Goal: Task Accomplishment & Management: Use online tool/utility

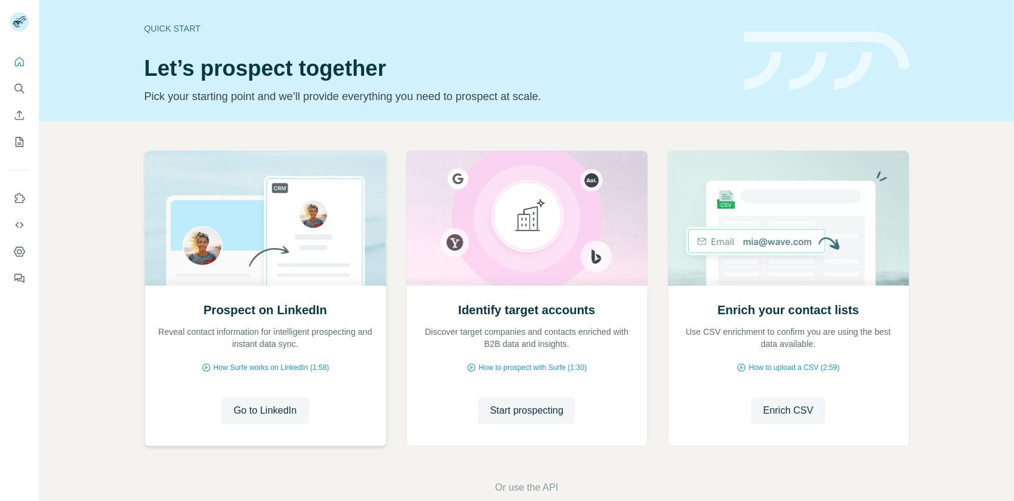
drag, startPoint x: 498, startPoint y: 412, endPoint x: 322, endPoint y: 351, distance: 187.1
click at [497, 412] on span "Start prospecting" at bounding box center [526, 410] width 73 height 15
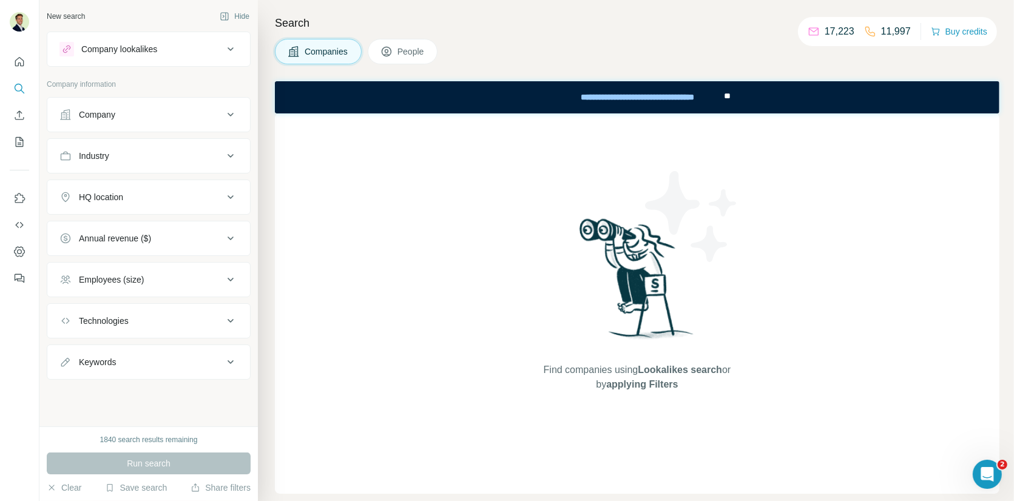
click at [109, 114] on div "Company" at bounding box center [97, 115] width 36 height 12
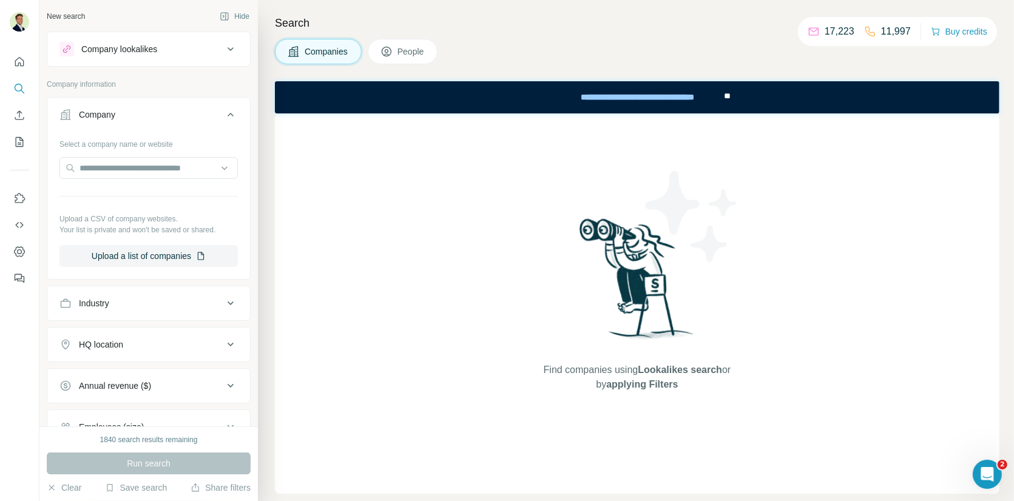
click at [110, 113] on div "Company" at bounding box center [97, 115] width 36 height 12
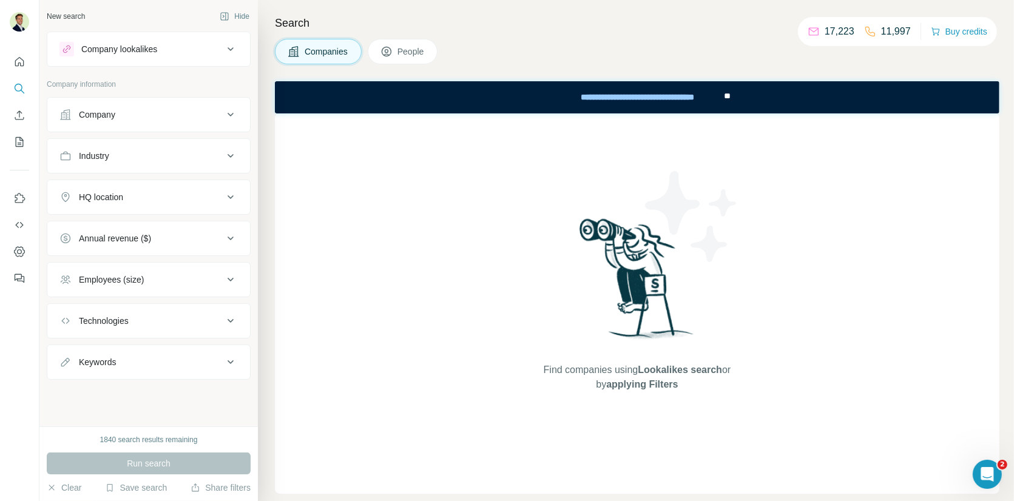
click at [110, 113] on div "Company" at bounding box center [97, 115] width 36 height 12
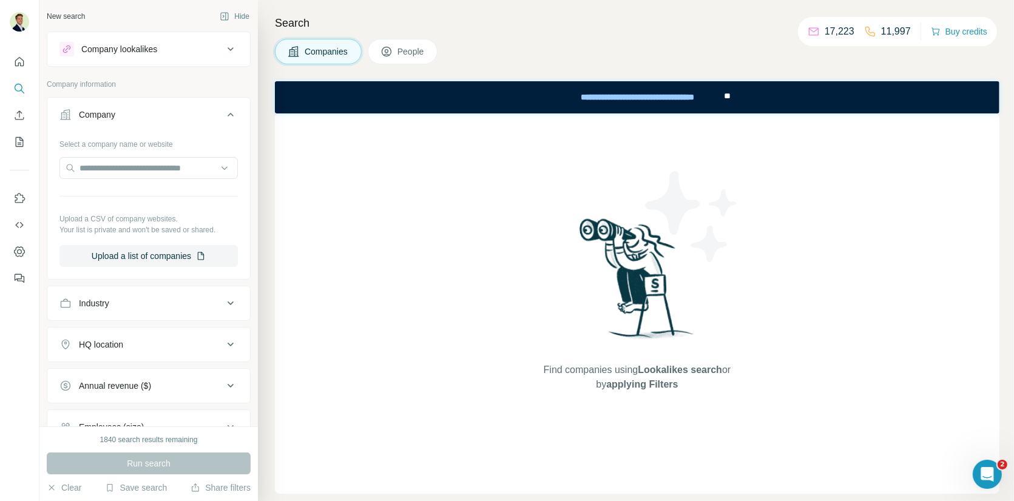
click at [110, 113] on div "Company" at bounding box center [97, 115] width 36 height 12
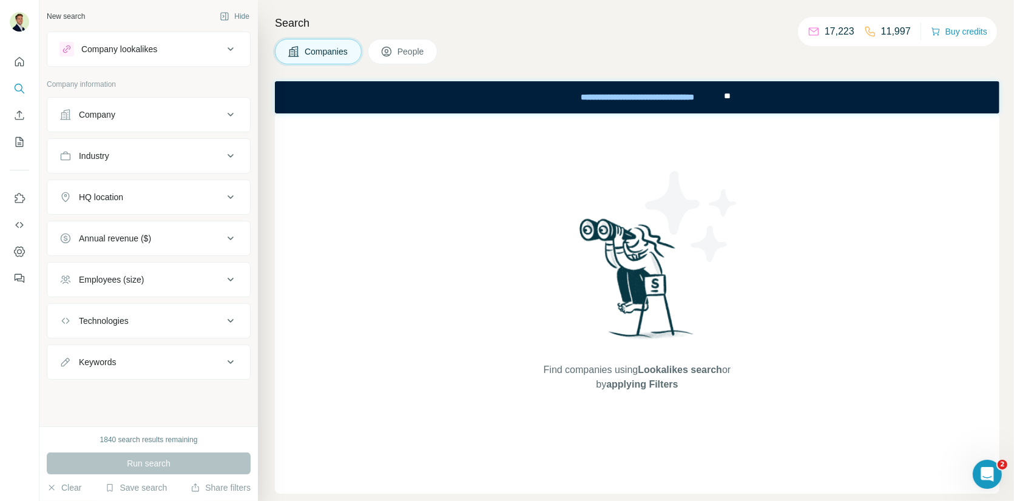
click at [414, 46] on span "People" at bounding box center [411, 51] width 28 height 12
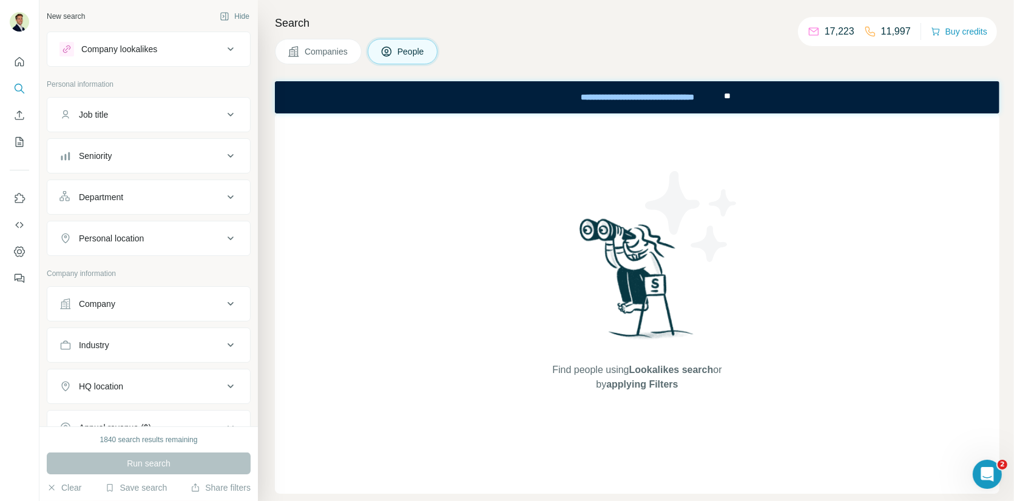
click at [103, 166] on button "Seniority" at bounding box center [148, 155] width 203 height 29
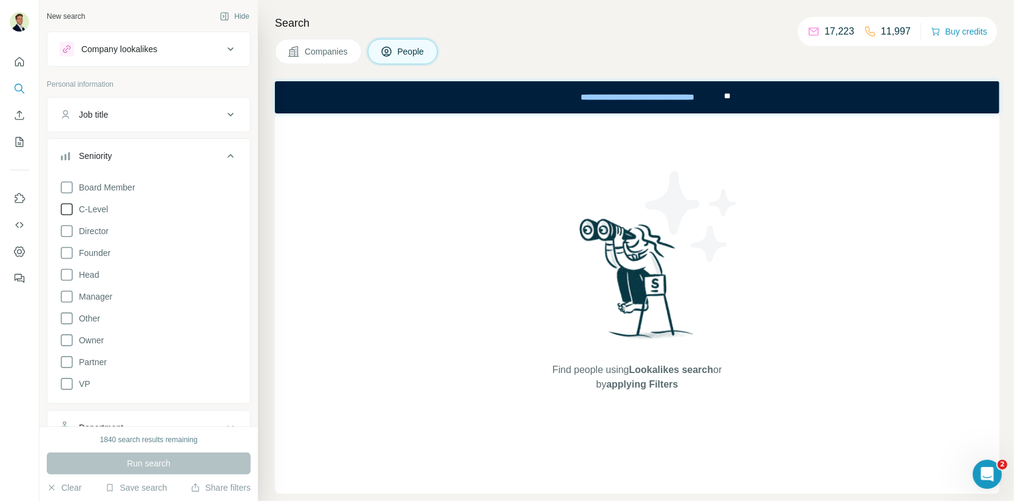
click at [65, 211] on icon at bounding box center [66, 209] width 15 height 15
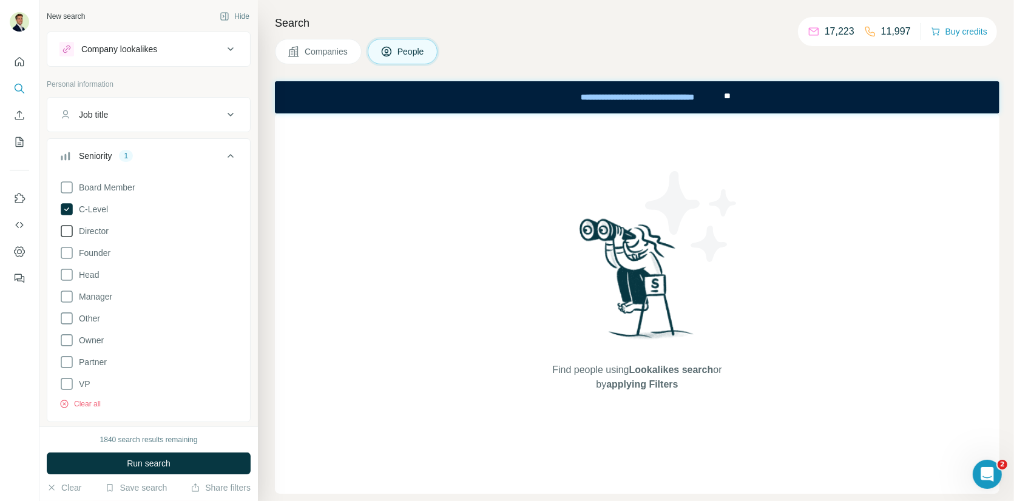
click at [66, 226] on icon at bounding box center [66, 231] width 15 height 15
click at [65, 249] on icon at bounding box center [66, 253] width 15 height 15
click at [67, 271] on icon at bounding box center [66, 275] width 15 height 15
click at [67, 380] on icon at bounding box center [66, 384] width 15 height 15
click at [229, 153] on icon at bounding box center [230, 156] width 15 height 15
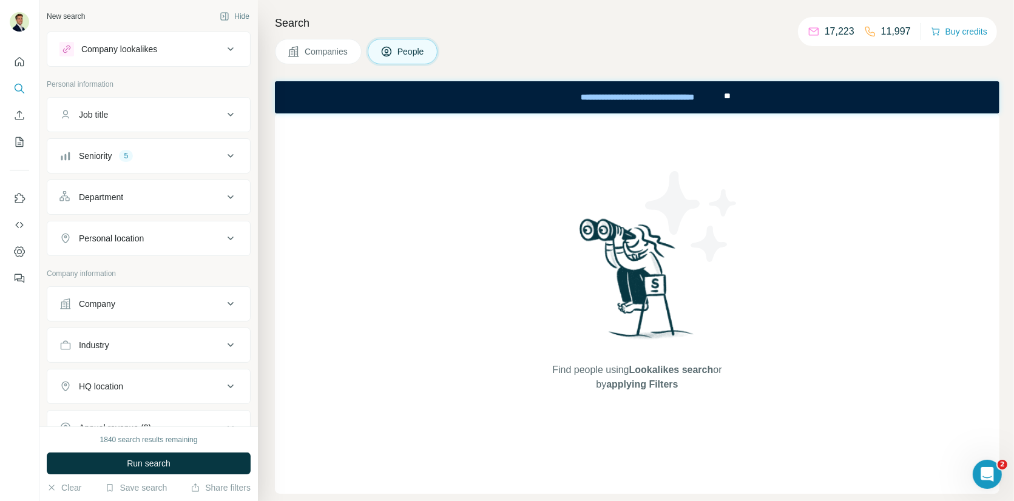
click at [114, 196] on div "Department" at bounding box center [101, 197] width 44 height 12
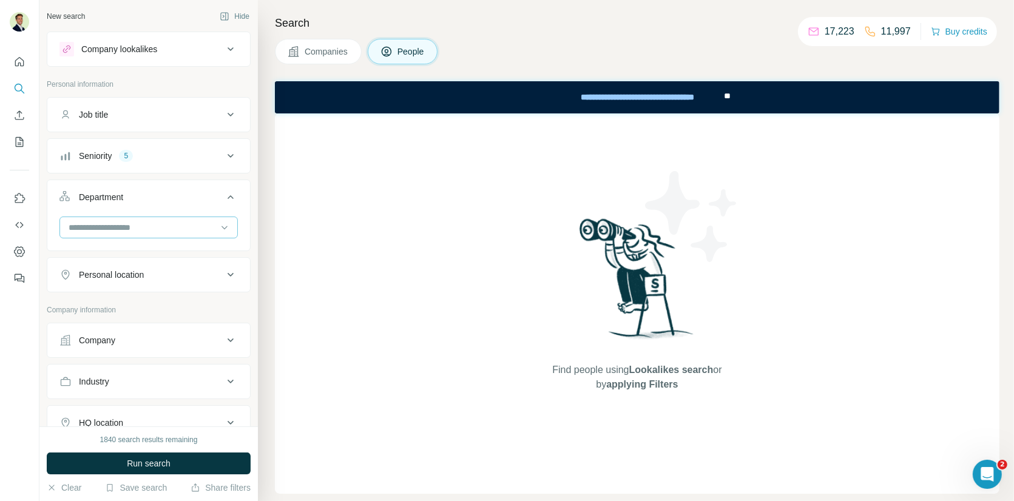
click at [130, 229] on input at bounding box center [142, 227] width 150 height 13
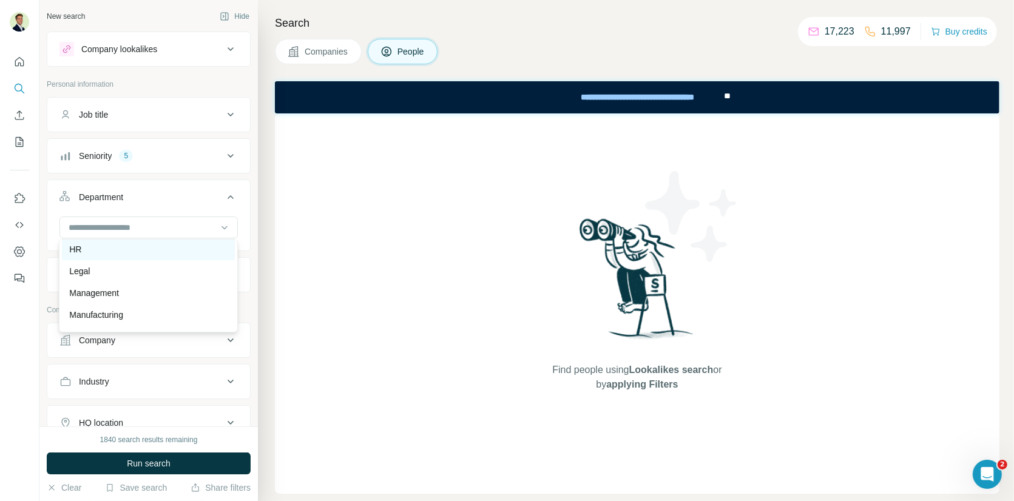
click at [88, 254] on div "HR" at bounding box center [148, 249] width 158 height 12
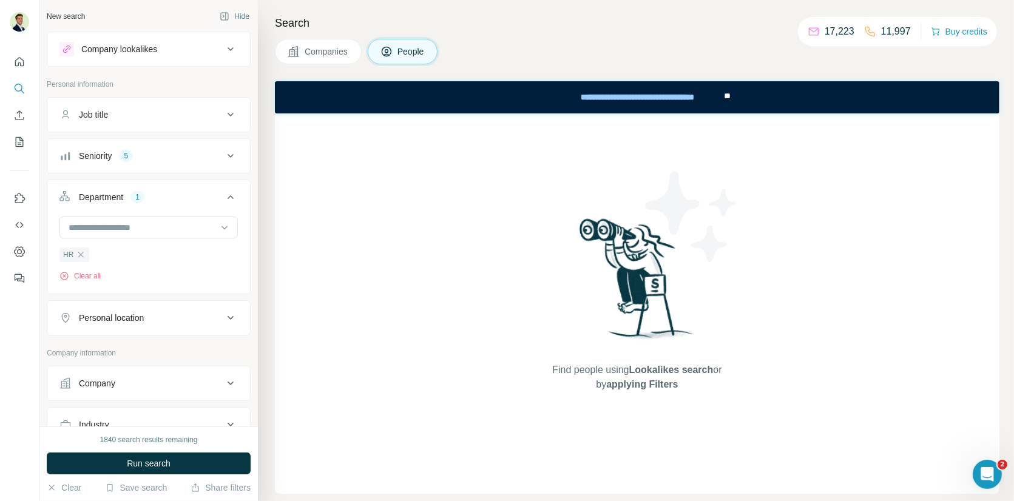
click at [187, 197] on div "Department 1" at bounding box center [141, 197] width 164 height 12
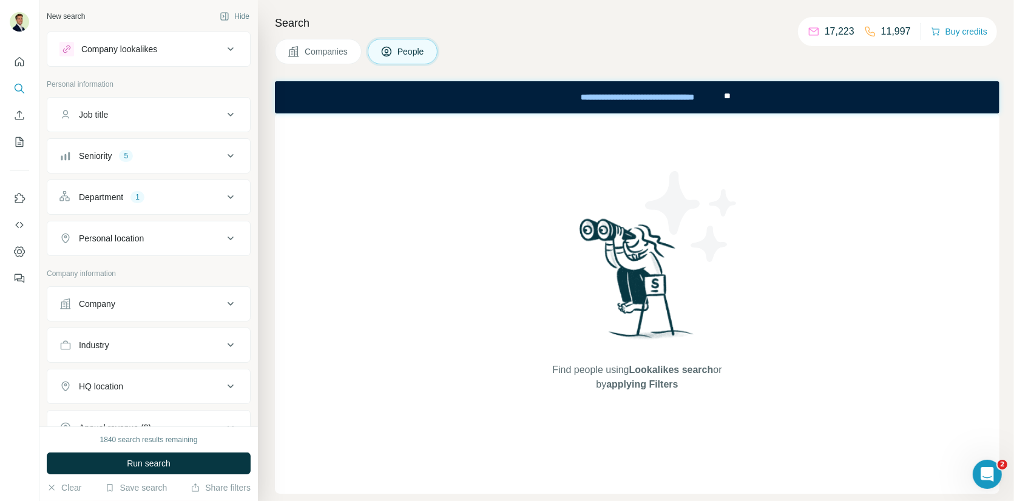
click at [123, 239] on div "Personal location" at bounding box center [111, 238] width 65 height 12
click at [115, 269] on input "text" at bounding box center [148, 269] width 178 height 22
type input "**********"
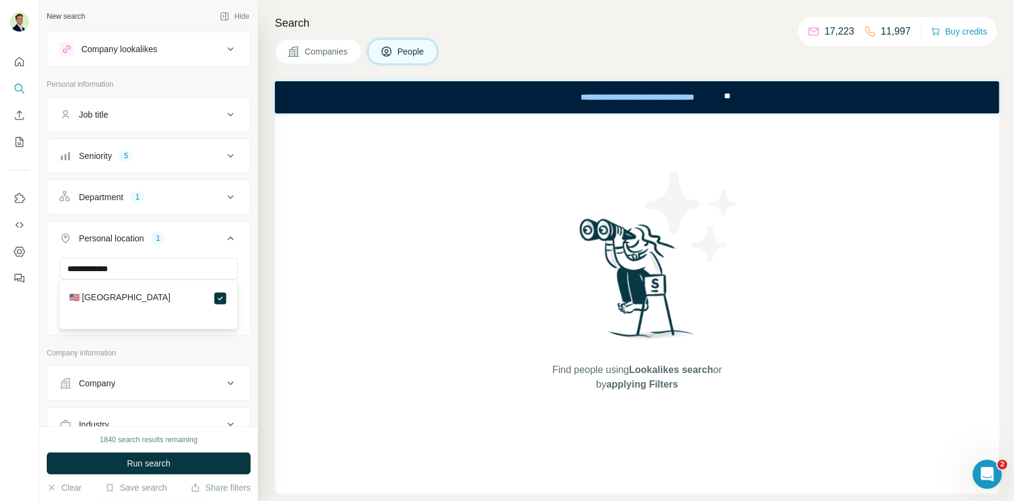
click at [220, 235] on div "Personal location 1" at bounding box center [141, 238] width 164 height 12
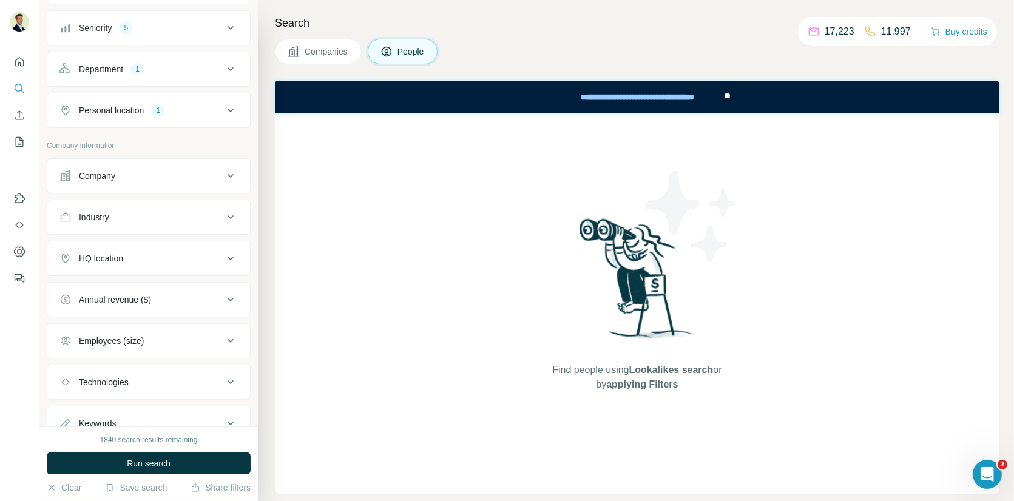
scroll to position [134, 0]
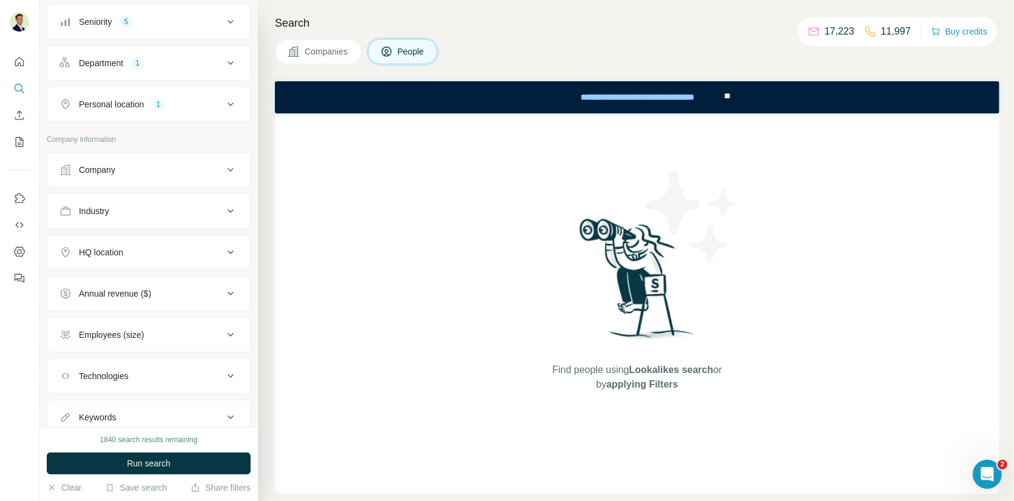
click at [152, 205] on div "Industry" at bounding box center [141, 211] width 164 height 12
click at [143, 235] on input at bounding box center [142, 241] width 150 height 13
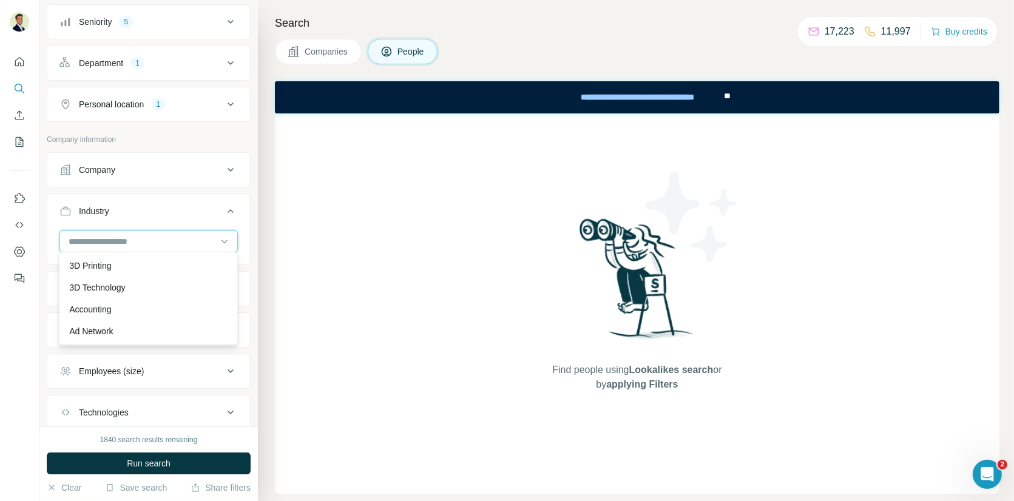
click at [118, 238] on input at bounding box center [142, 241] width 150 height 13
click at [109, 292] on p "Health Care" at bounding box center [91, 290] width 45 height 12
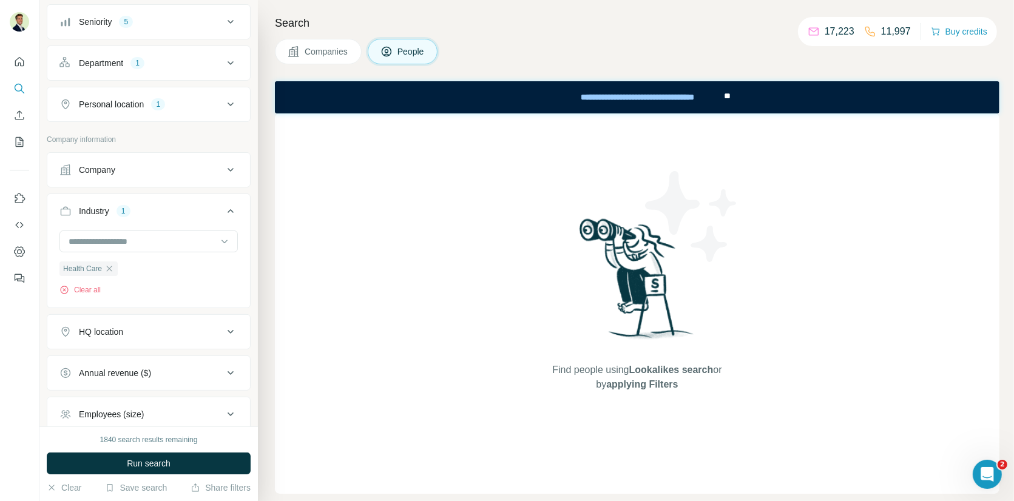
click at [181, 206] on div "Industry 1" at bounding box center [141, 211] width 164 height 12
click at [116, 254] on div "HQ location" at bounding box center [101, 252] width 44 height 12
click at [130, 247] on div "HQ location" at bounding box center [141, 252] width 164 height 12
click at [118, 280] on button "Annual revenue ($)" at bounding box center [148, 293] width 203 height 29
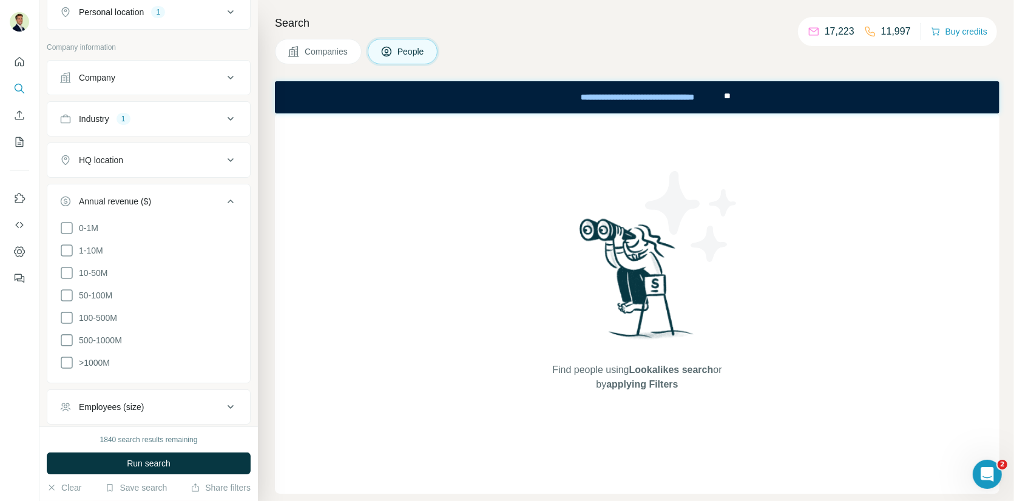
scroll to position [228, 0]
click at [64, 268] on icon at bounding box center [66, 271] width 15 height 15
click at [151, 194] on div "Annual revenue ($)" at bounding box center [115, 200] width 72 height 12
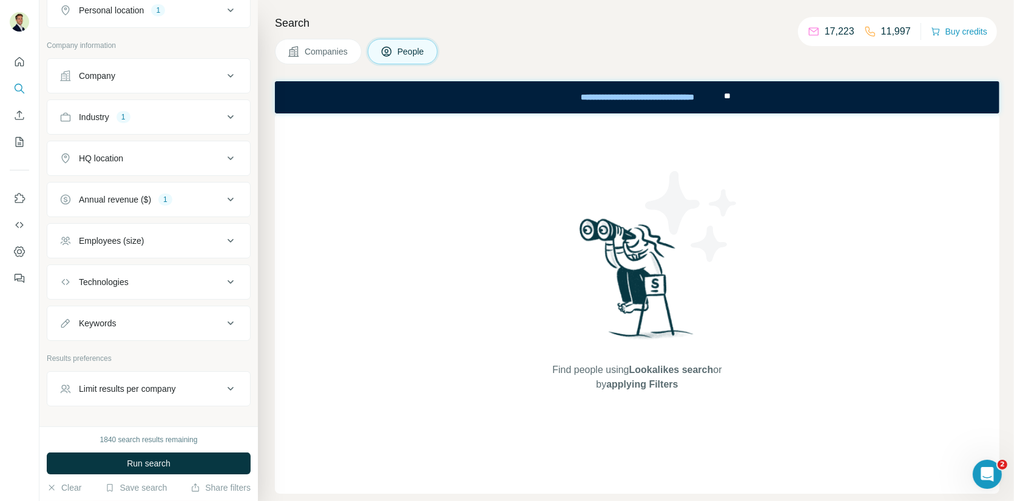
click at [132, 463] on span "Run search" at bounding box center [149, 463] width 44 height 12
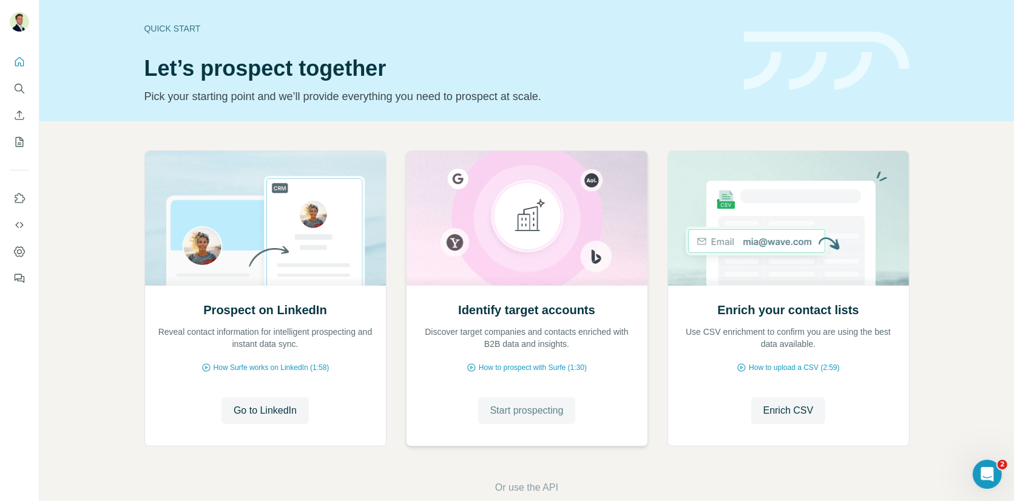
click at [538, 406] on span "Start prospecting" at bounding box center [526, 410] width 73 height 15
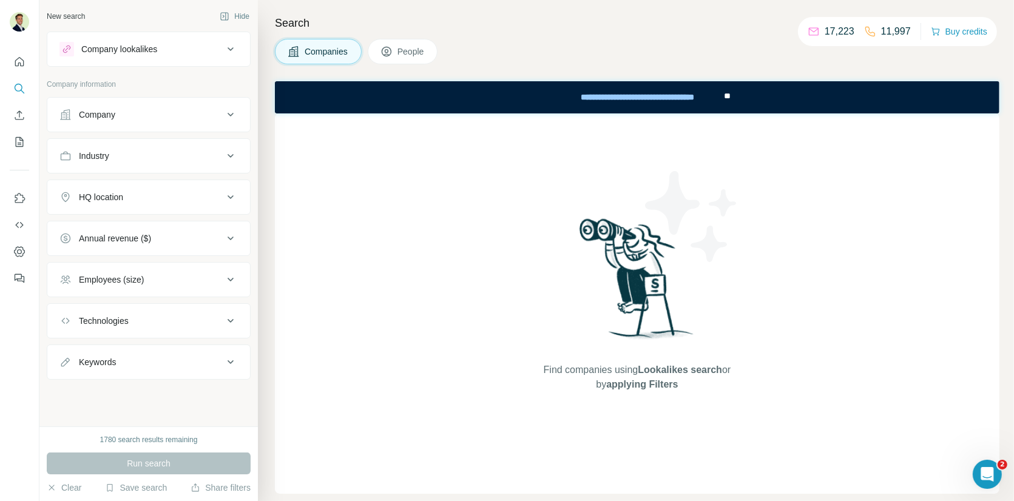
click at [399, 47] on button "People" at bounding box center [403, 51] width 70 height 25
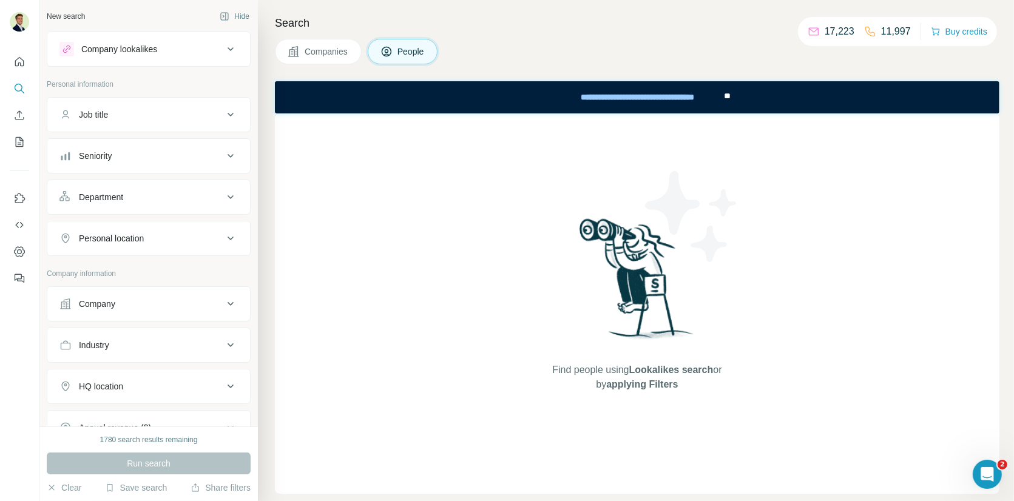
click at [117, 152] on div "Seniority" at bounding box center [141, 156] width 164 height 12
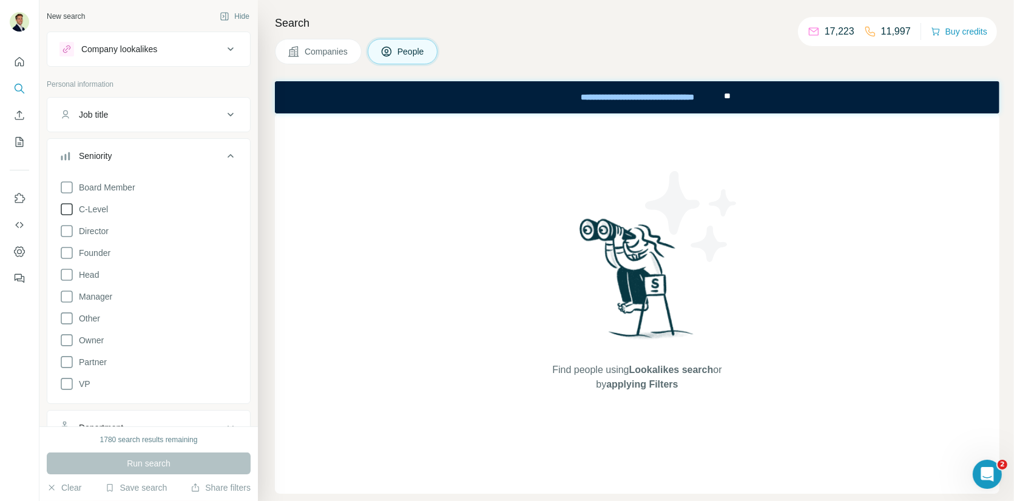
click at [66, 207] on icon at bounding box center [66, 209] width 15 height 15
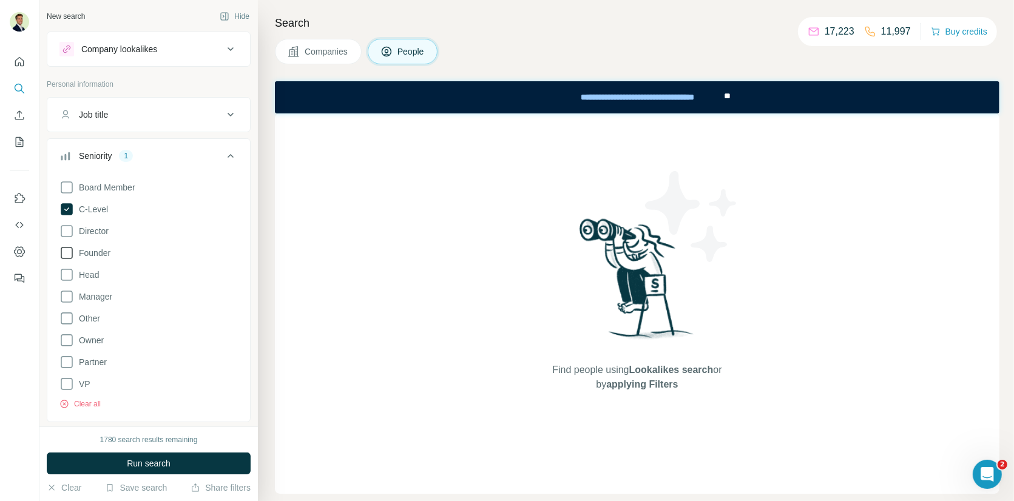
drag, startPoint x: 67, startPoint y: 229, endPoint x: 67, endPoint y: 248, distance: 19.4
click at [67, 229] on icon at bounding box center [66, 231] width 15 height 15
drag, startPoint x: 67, startPoint y: 254, endPoint x: 67, endPoint y: 273, distance: 19.4
click at [67, 254] on icon at bounding box center [66, 253] width 15 height 15
click at [68, 279] on icon at bounding box center [67, 275] width 12 height 12
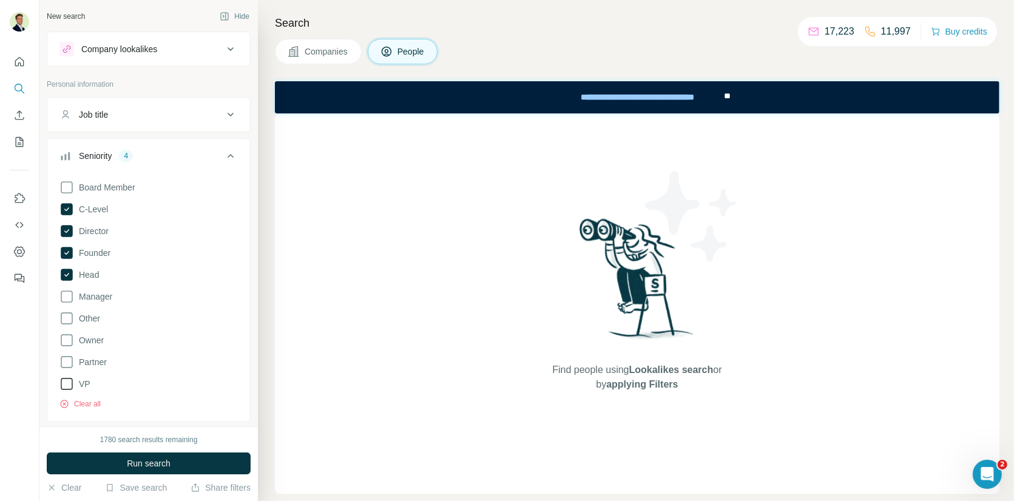
drag, startPoint x: 66, startPoint y: 380, endPoint x: 72, endPoint y: 376, distance: 7.1
click at [66, 380] on icon at bounding box center [66, 384] width 15 height 15
click at [162, 150] on div "Seniority 5" at bounding box center [141, 156] width 164 height 12
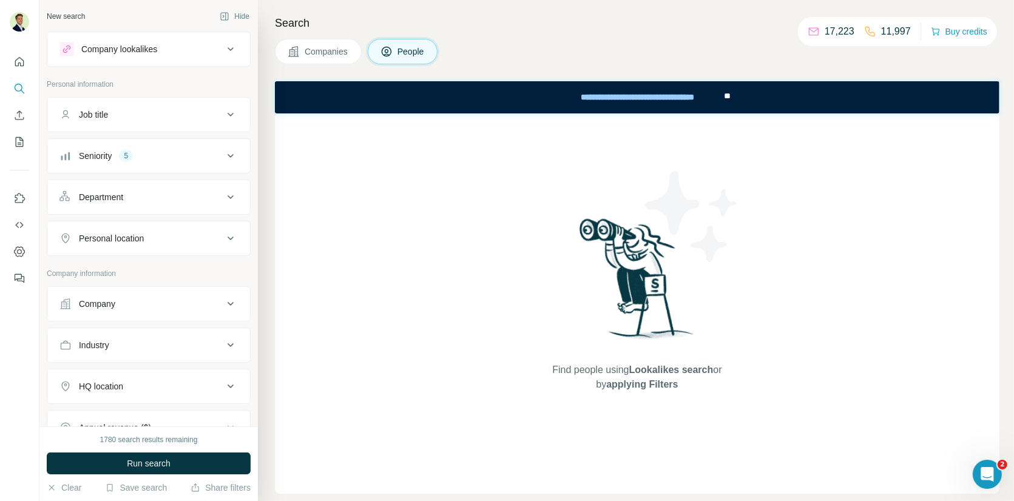
click at [129, 192] on div "Department" at bounding box center [141, 197] width 164 height 12
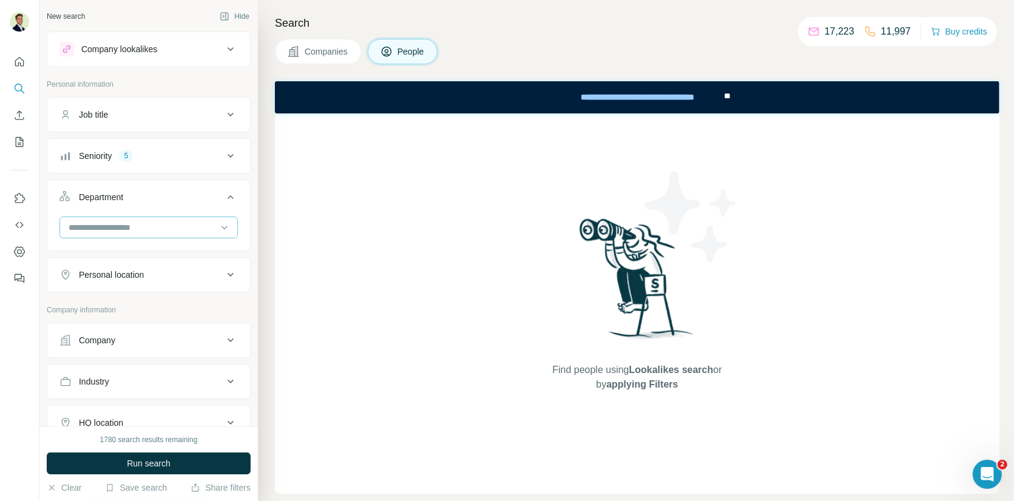
click at [116, 226] on input at bounding box center [142, 227] width 150 height 13
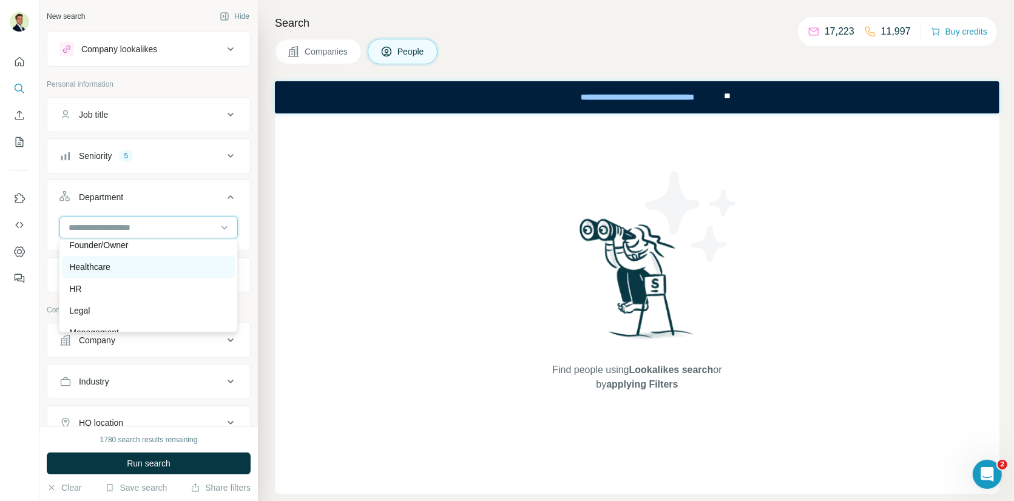
scroll to position [161, 0]
click at [96, 268] on p "Healthcare" at bounding box center [89, 266] width 41 height 12
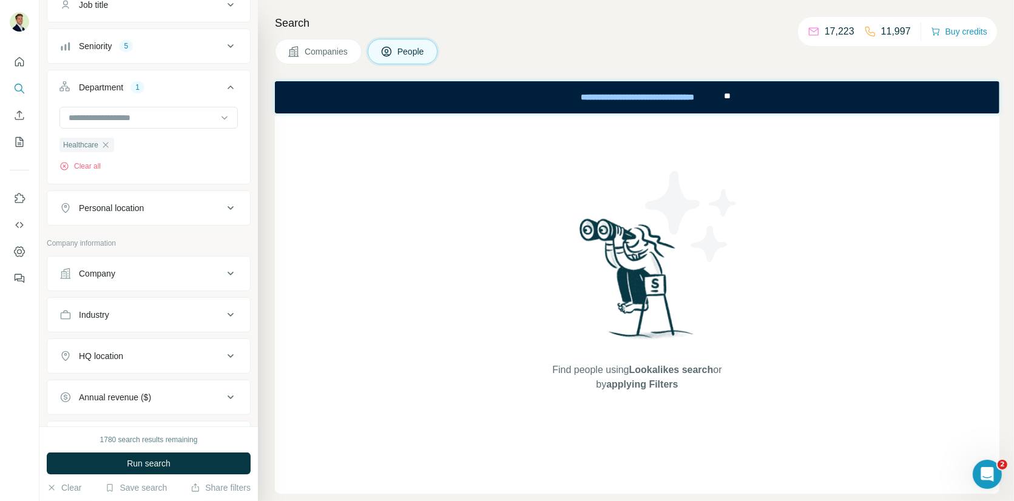
scroll to position [126, 0]
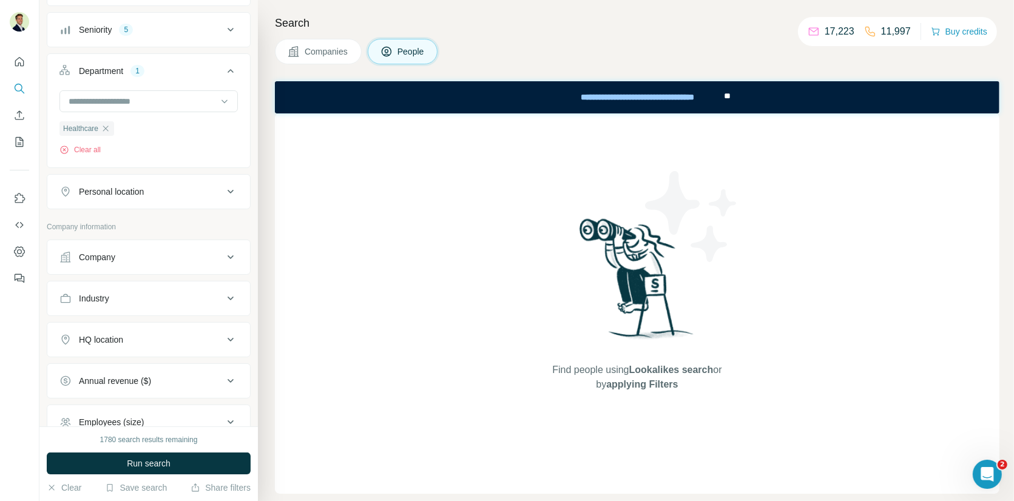
click at [103, 186] on div "Personal location" at bounding box center [111, 192] width 65 height 12
click at [113, 220] on input "text" at bounding box center [148, 222] width 178 height 22
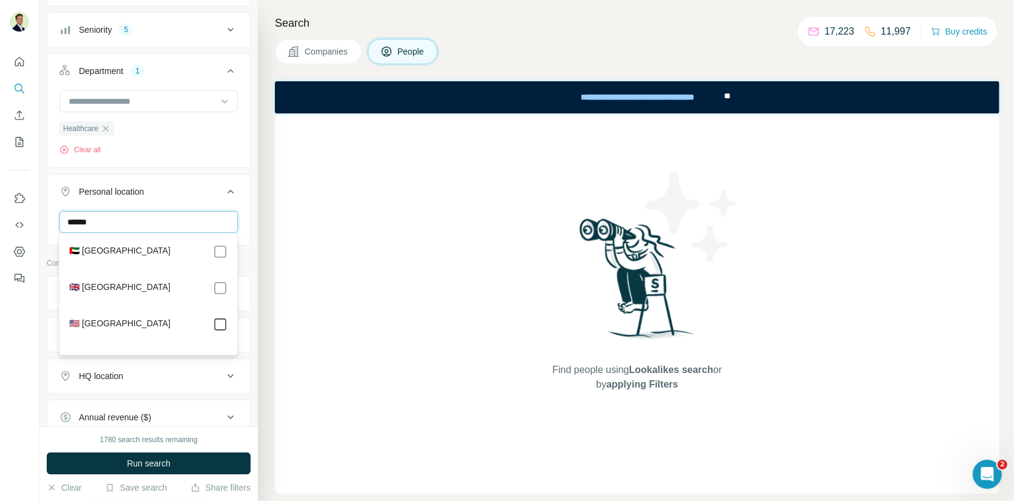
type input "******"
click at [194, 192] on div "Personal location 1" at bounding box center [141, 192] width 164 height 12
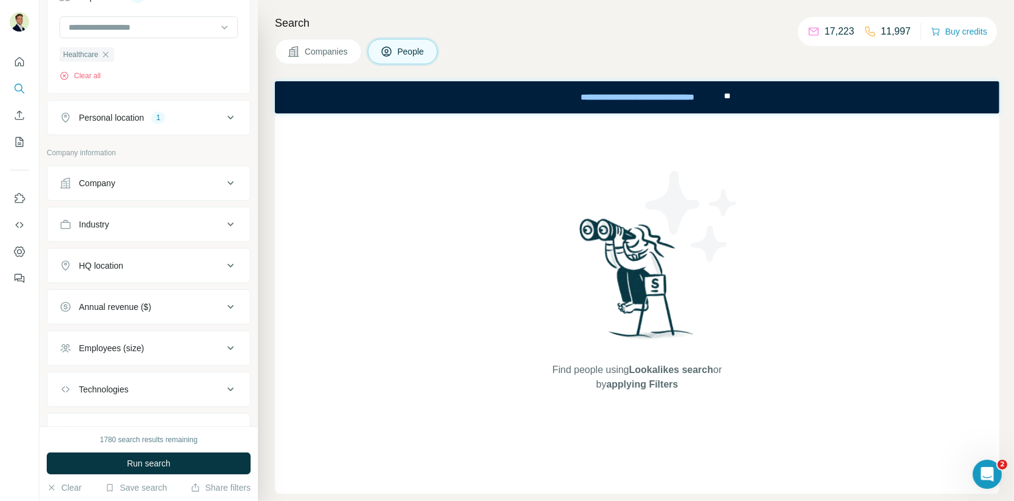
scroll to position [204, 0]
click at [118, 215] on div "Industry" at bounding box center [141, 221] width 164 height 12
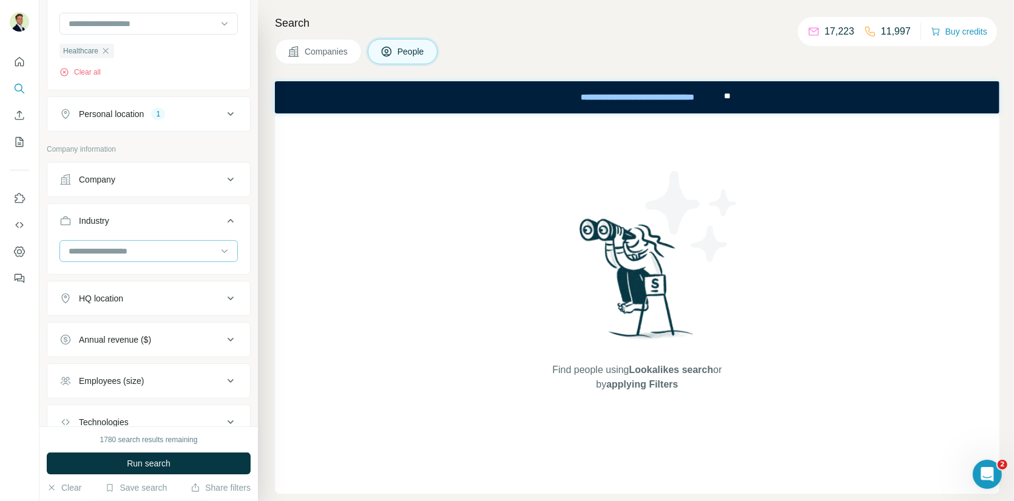
click at [109, 249] on input at bounding box center [142, 250] width 150 height 13
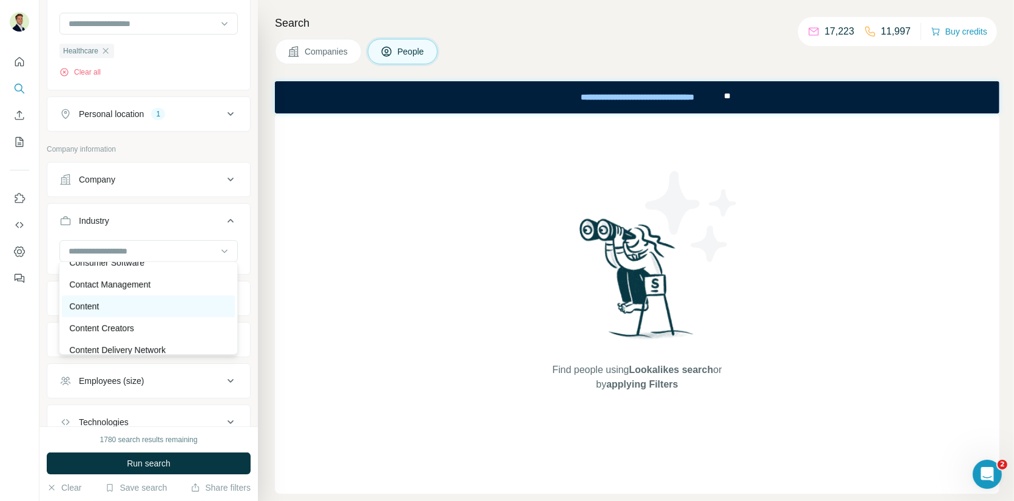
click at [115, 302] on div "Content" at bounding box center [148, 306] width 158 height 12
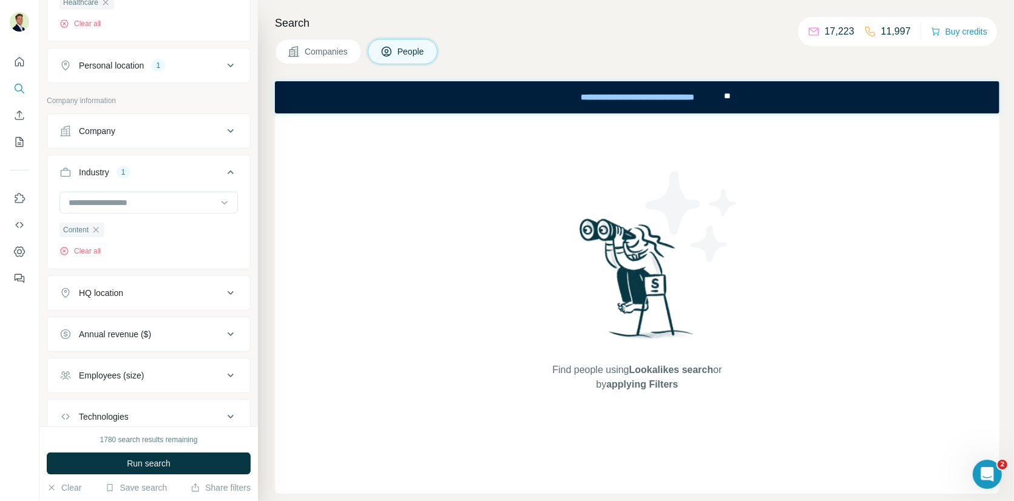
scroll to position [245, 0]
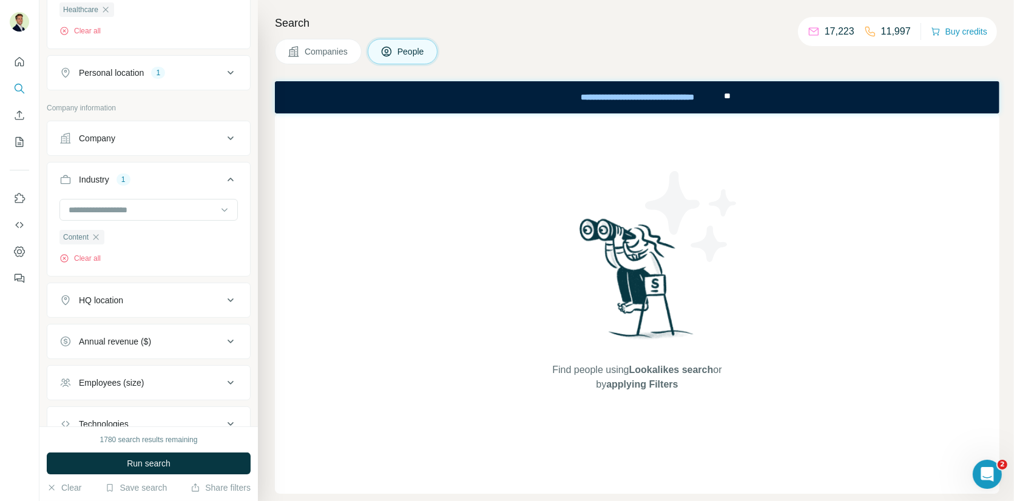
click at [144, 183] on button "Industry 1" at bounding box center [148, 182] width 203 height 34
click at [130, 180] on div "1" at bounding box center [123, 179] width 14 height 11
click at [118, 208] on input at bounding box center [142, 209] width 150 height 13
click at [140, 200] on div at bounding box center [142, 210] width 150 height 21
click at [99, 235] on icon "button" at bounding box center [96, 237] width 10 height 10
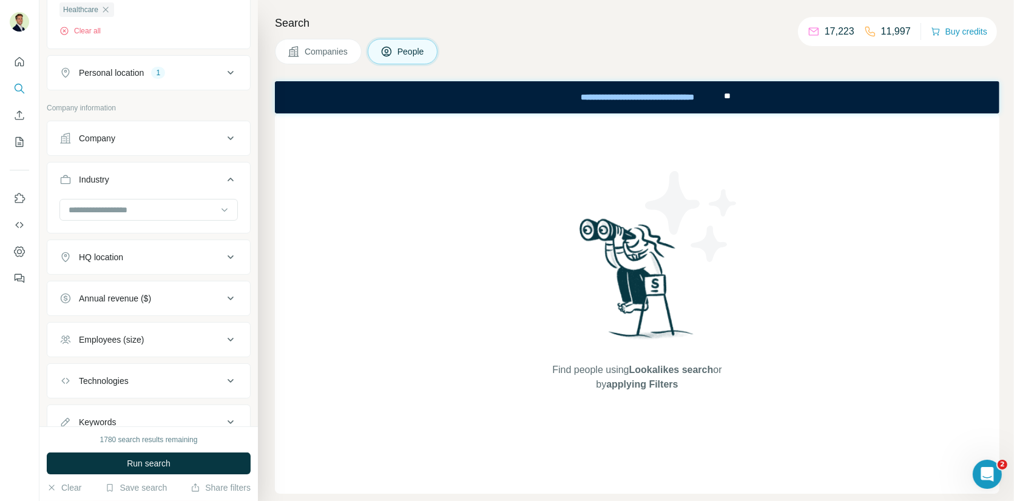
click at [141, 175] on div "Industry" at bounding box center [141, 179] width 164 height 12
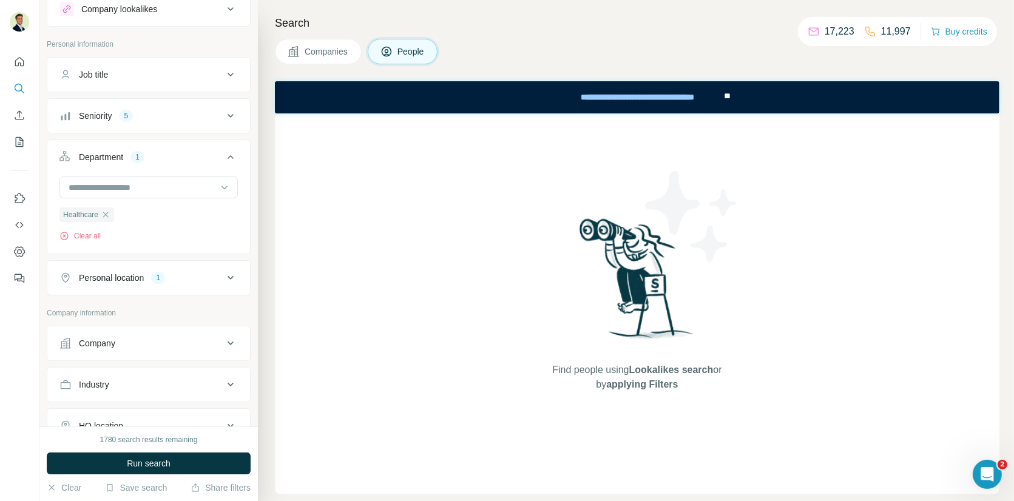
scroll to position [39, 0]
click at [110, 214] on icon "button" at bounding box center [106, 216] width 10 height 10
click at [160, 155] on div "Department" at bounding box center [141, 158] width 164 height 12
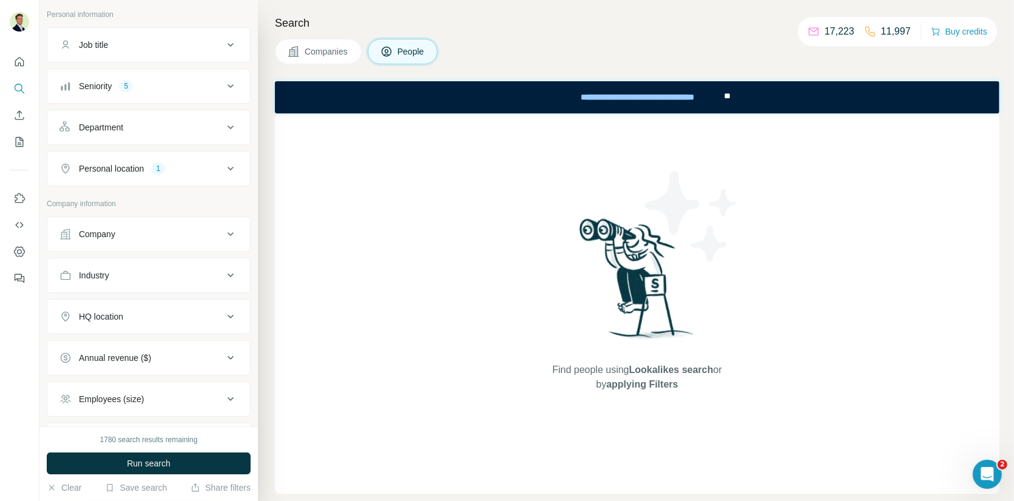
scroll to position [123, 0]
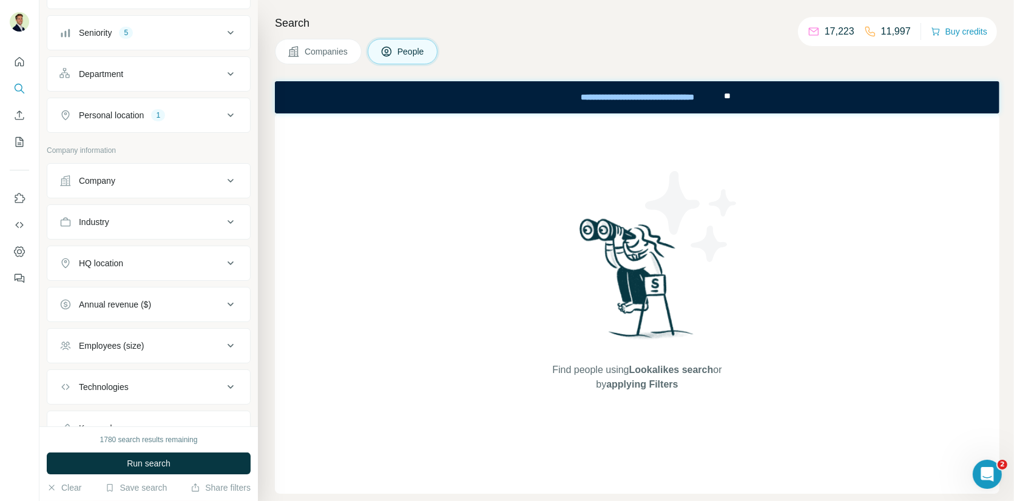
click at [123, 217] on div "Industry" at bounding box center [141, 222] width 164 height 12
click at [119, 249] on input at bounding box center [142, 252] width 150 height 13
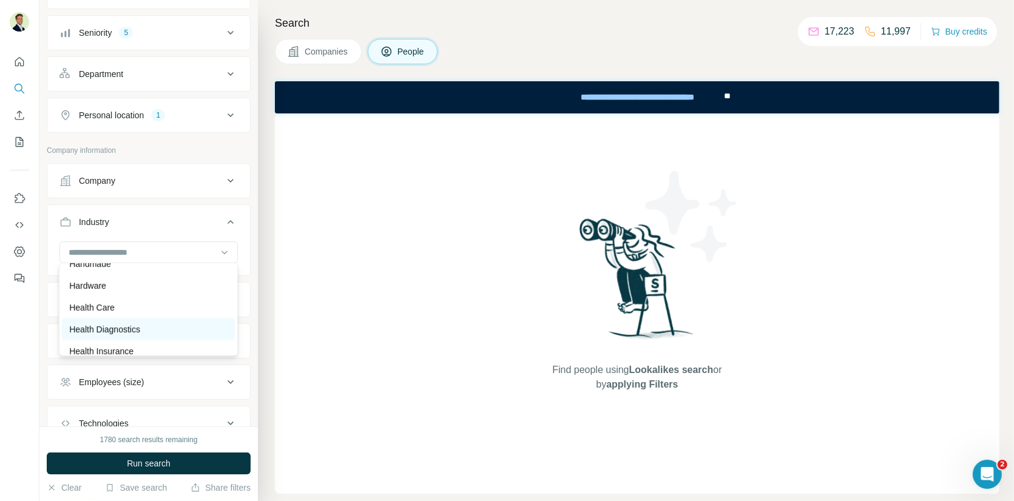
scroll to position [5787, 0]
click at [110, 314] on p "Health Care" at bounding box center [91, 320] width 45 height 12
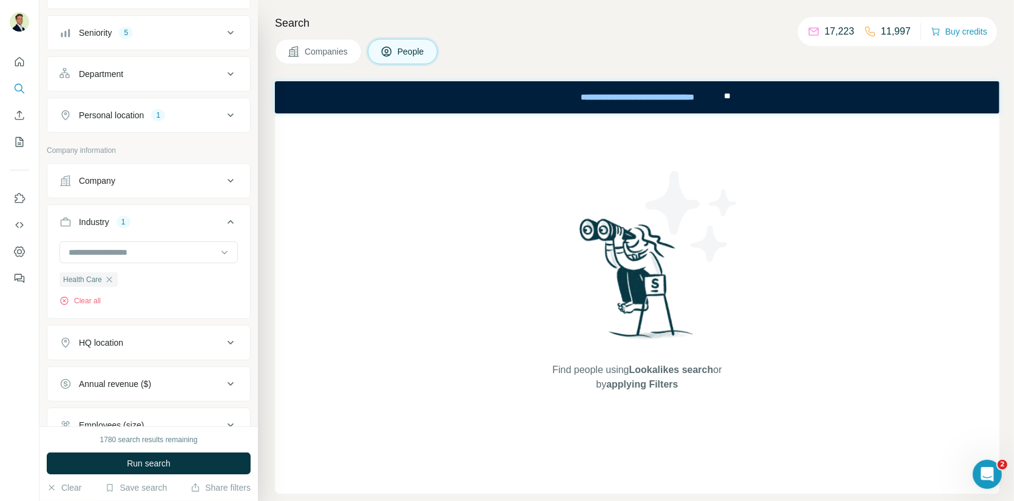
click at [175, 216] on div "Industry 1" at bounding box center [141, 222] width 164 height 12
click at [105, 261] on div "HQ location" at bounding box center [101, 263] width 44 height 12
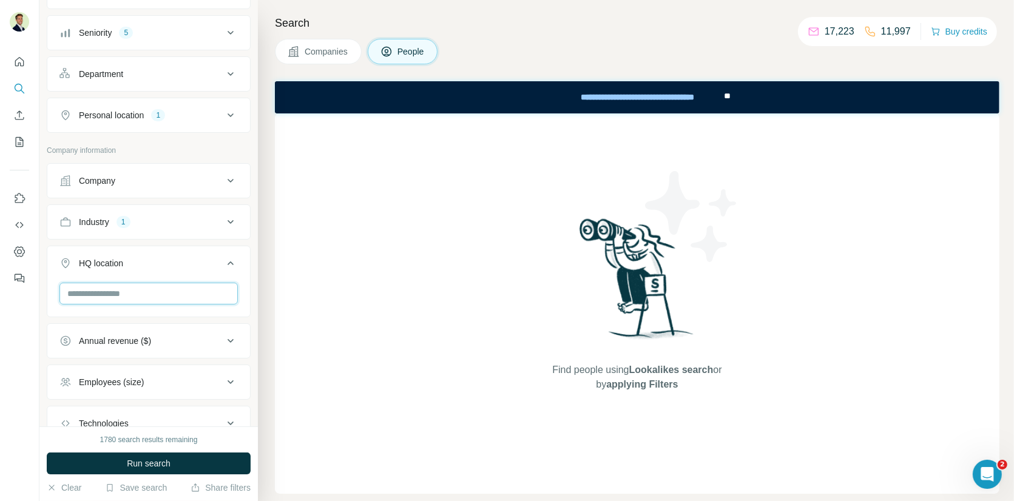
click at [109, 285] on input "text" at bounding box center [148, 294] width 178 height 22
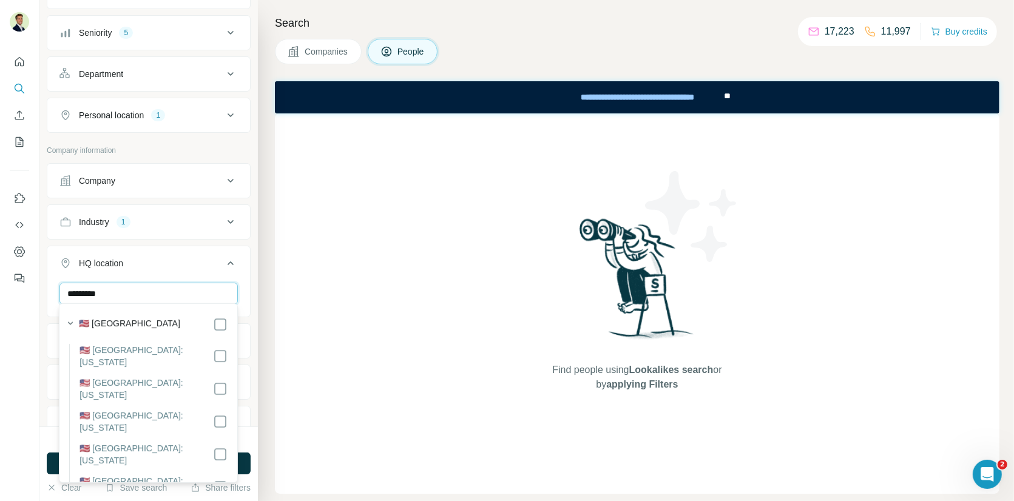
type input "*********"
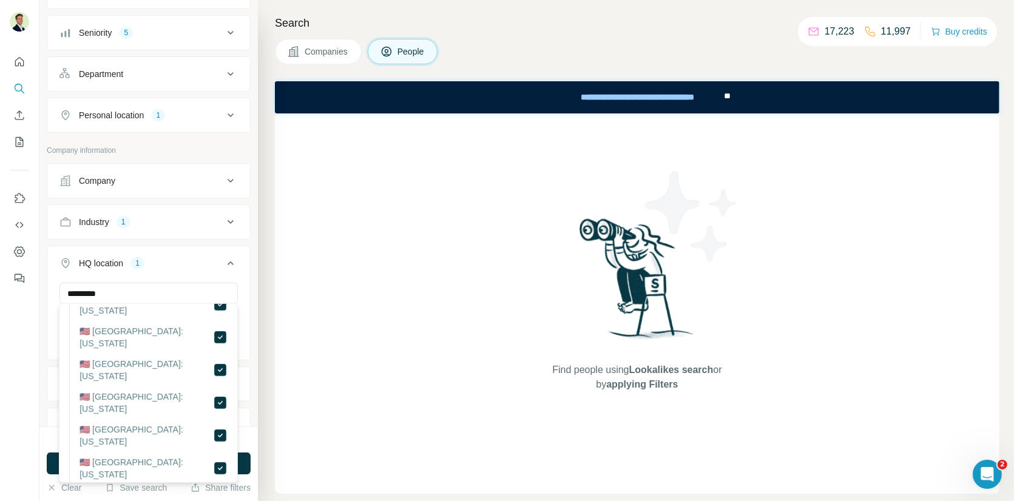
scroll to position [110, 0]
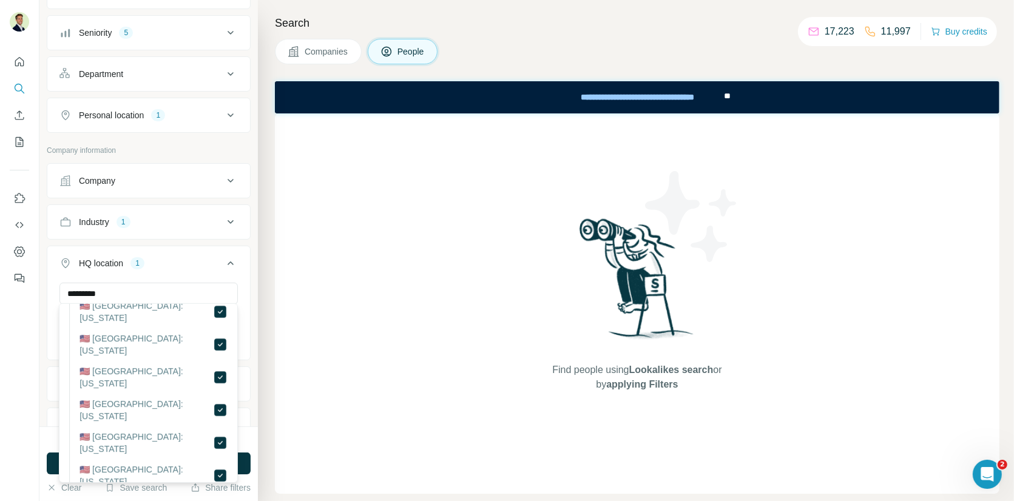
click at [170, 263] on div "HQ location 1" at bounding box center [141, 263] width 164 height 12
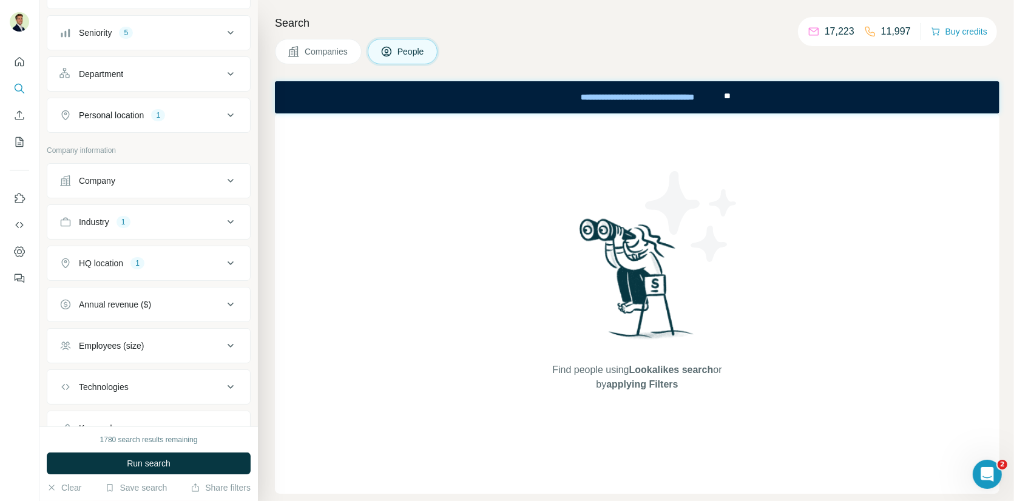
click at [122, 301] on div "Annual revenue ($)" at bounding box center [115, 304] width 72 height 12
click at [67, 372] on icon at bounding box center [66, 376] width 15 height 15
click at [68, 394] on icon at bounding box center [66, 398] width 15 height 15
click at [197, 303] on div "Annual revenue ($) 2" at bounding box center [141, 304] width 164 height 12
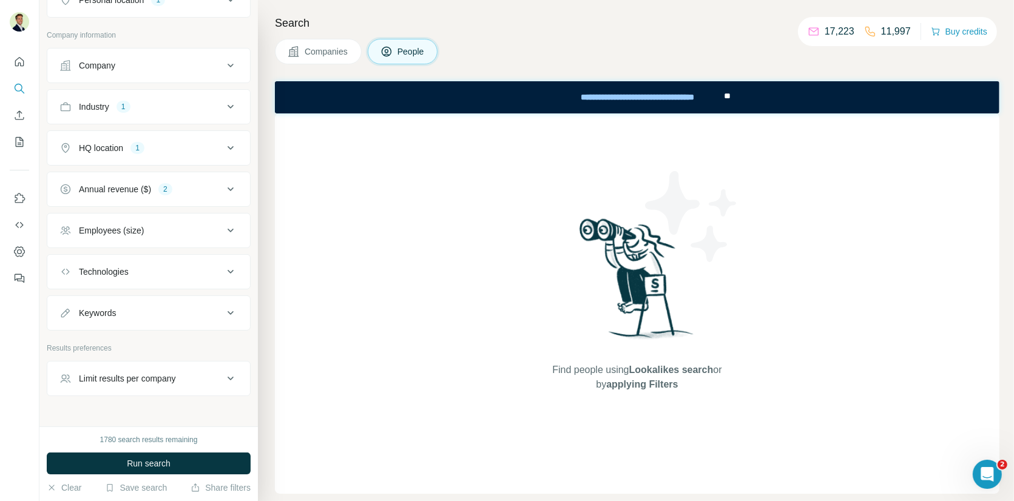
scroll to position [244, 0]
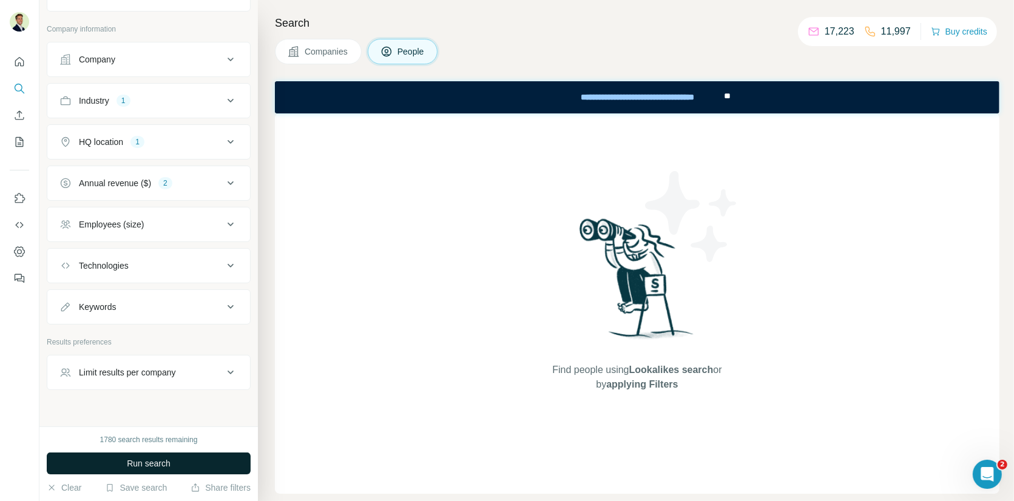
click at [146, 465] on span "Run search" at bounding box center [149, 463] width 44 height 12
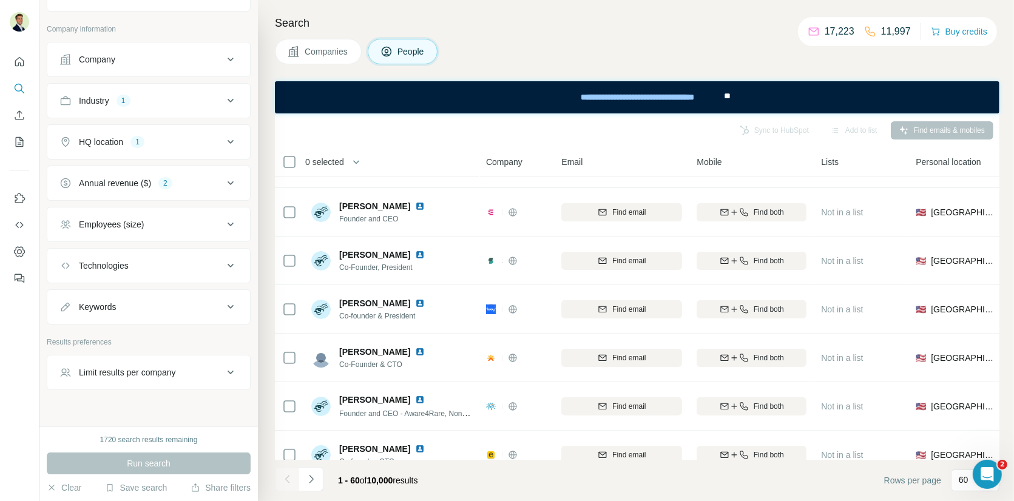
scroll to position [231, 0]
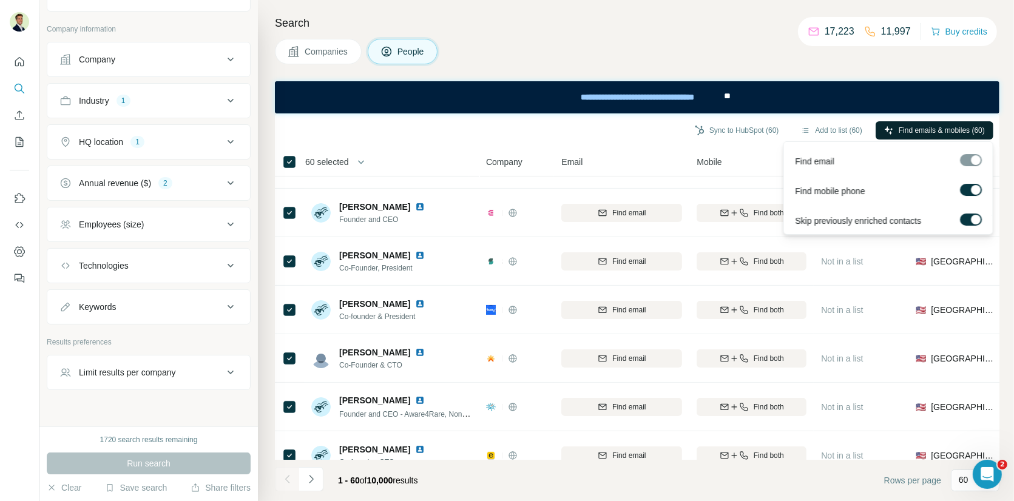
click at [909, 130] on span "Find emails & mobiles (60)" at bounding box center [941, 130] width 86 height 11
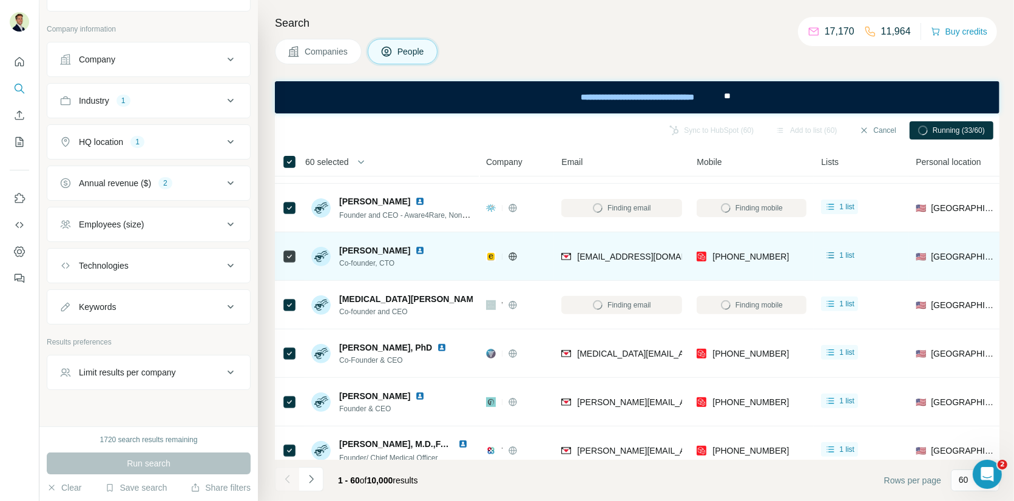
scroll to position [347, 0]
